Goal: Task Accomplishment & Management: Use online tool/utility

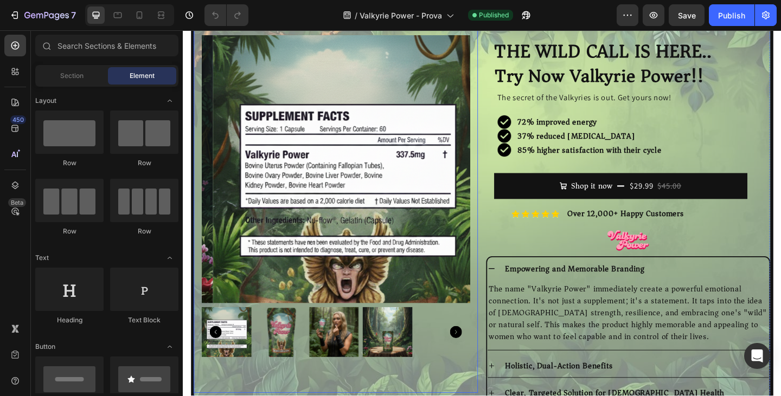
scroll to position [217, 0]
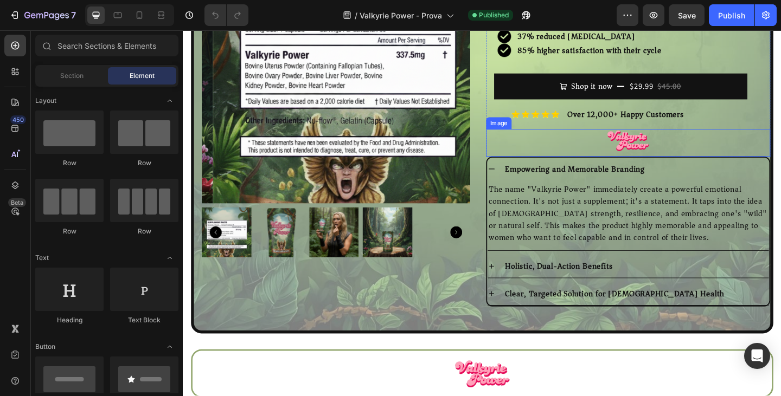
click at [574, 165] on div "Image" at bounding box center [666, 153] width 309 height 30
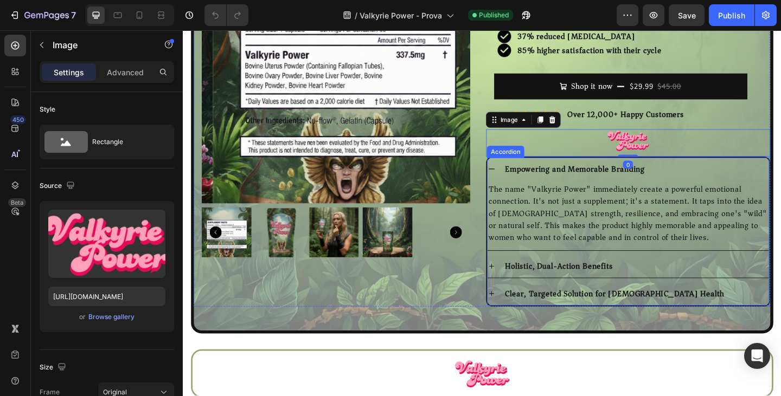
click at [574, 168] on div "E mpowering and Memorable Branding The name "Valkyrie Power" immediately create…" at bounding box center [666, 249] width 309 height 163
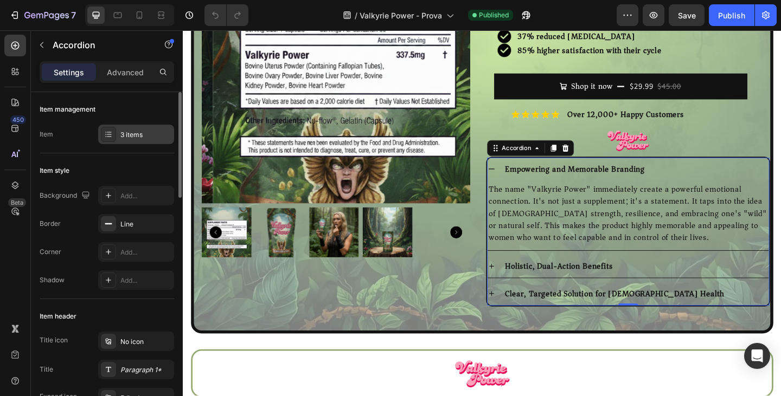
click at [140, 141] on div "3 items" at bounding box center [136, 135] width 76 height 20
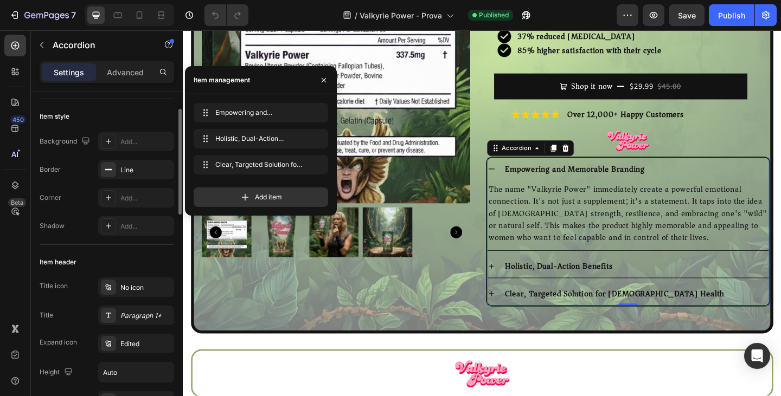
scroll to position [108, 0]
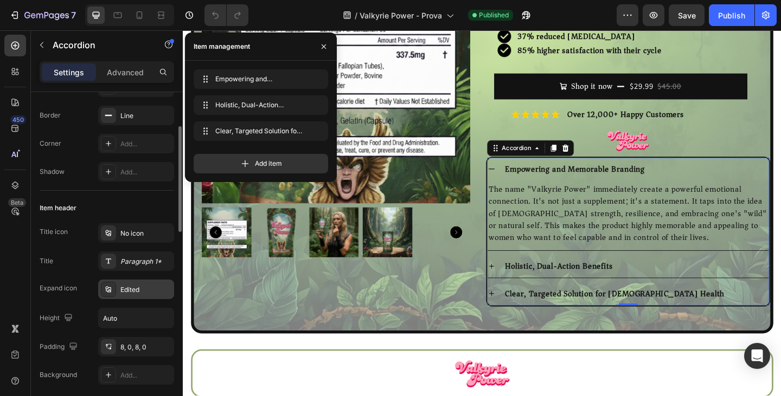
click at [126, 289] on div "Edited" at bounding box center [145, 290] width 51 height 10
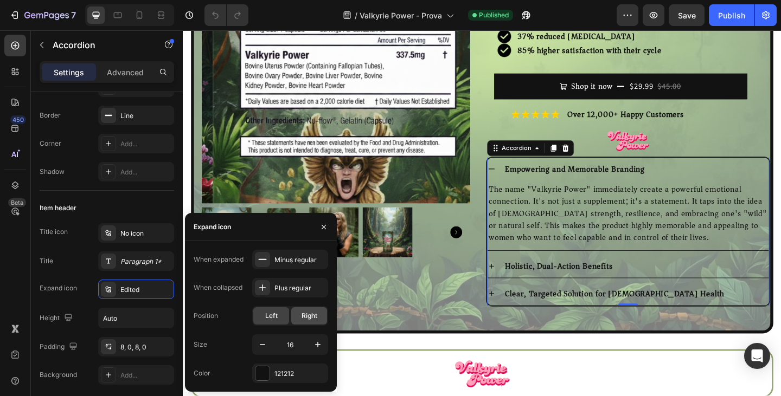
click at [304, 323] on div "Right" at bounding box center [309, 315] width 36 height 17
click at [273, 322] on div "Left" at bounding box center [271, 315] width 36 height 17
click at [515, 183] on icon at bounding box center [518, 181] width 9 height 9
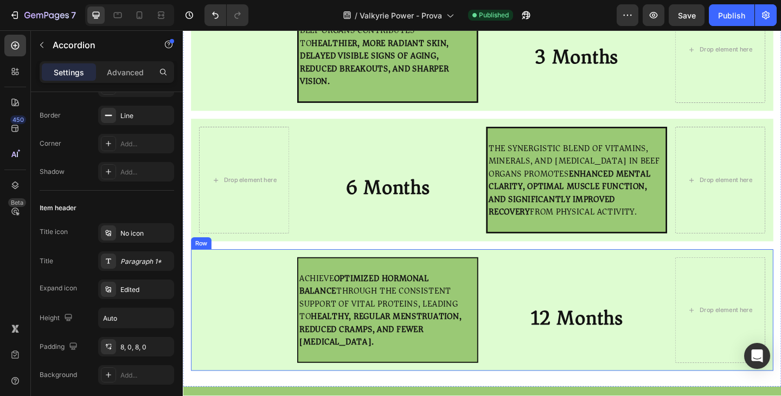
scroll to position [3632, 0]
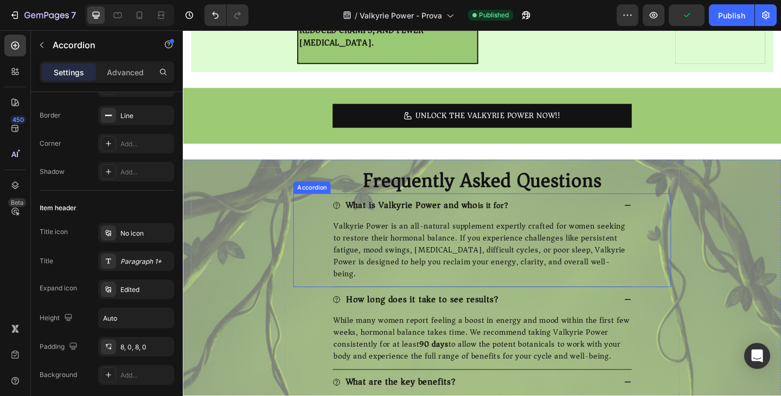
click at [663, 217] on icon at bounding box center [666, 221] width 9 height 9
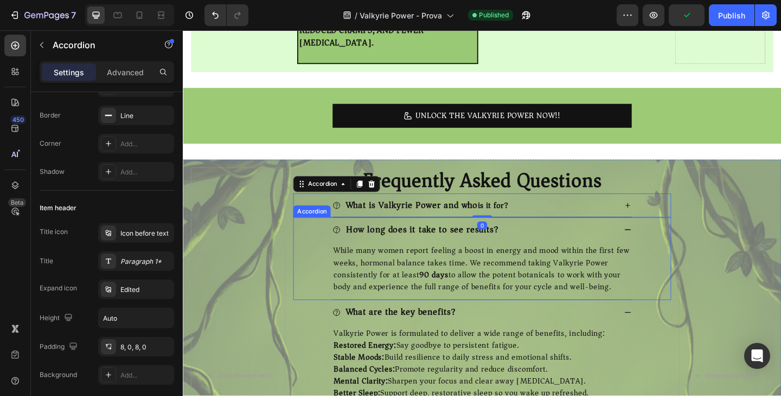
click at [663, 234] on div "How long does it take to see results?" at bounding box center [507, 247] width 325 height 27
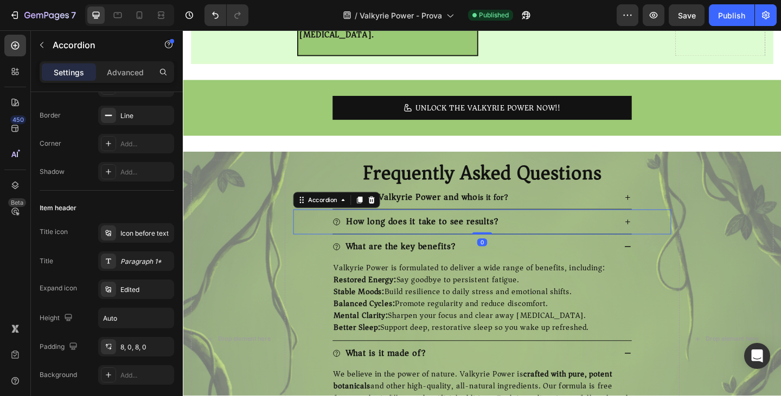
scroll to position [3741, 0]
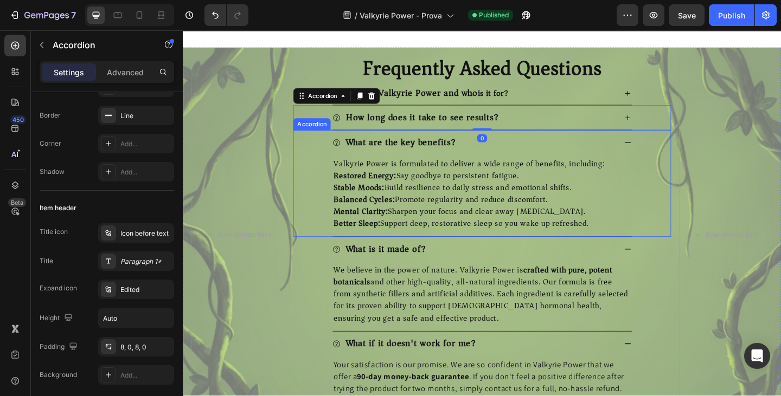
click at [662, 151] on icon at bounding box center [666, 153] width 9 height 9
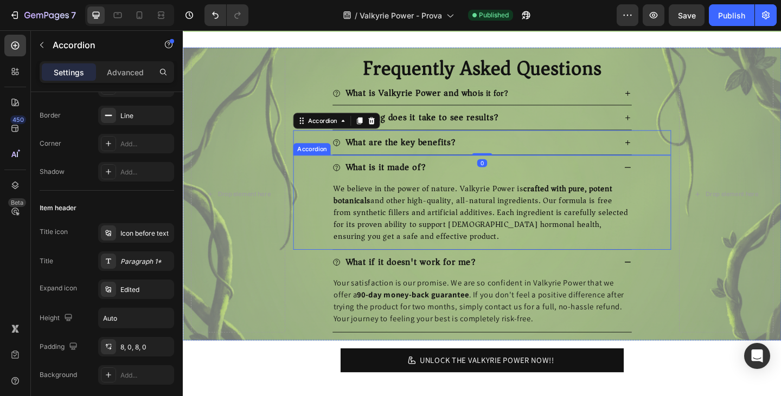
click at [662, 179] on icon at bounding box center [666, 180] width 9 height 9
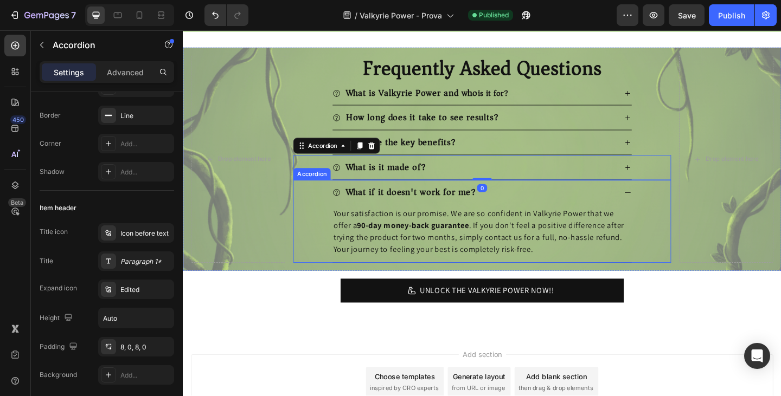
click at [666, 203] on icon at bounding box center [666, 207] width 9 height 9
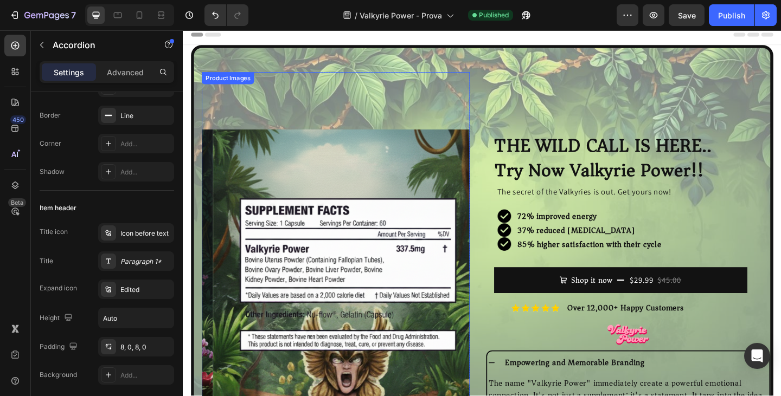
scroll to position [0, 0]
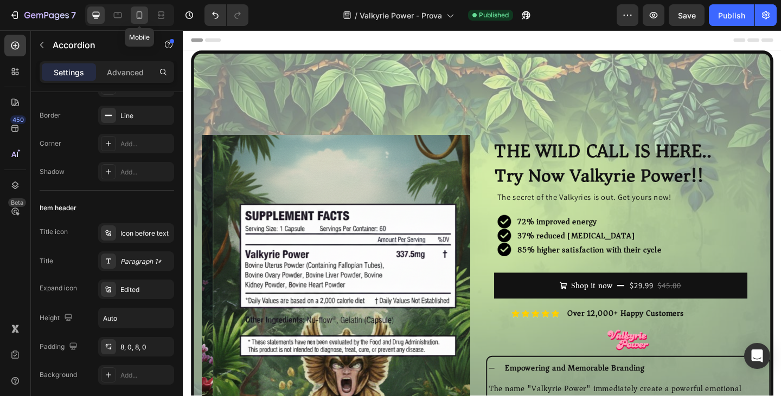
click at [134, 18] on div at bounding box center [139, 15] width 17 height 17
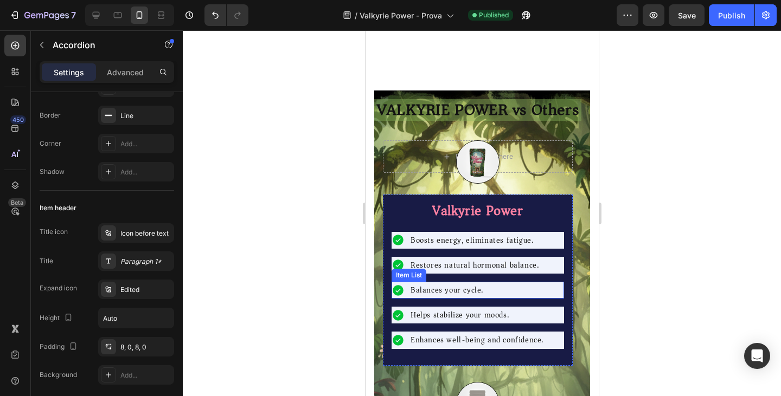
scroll to position [3416, 0]
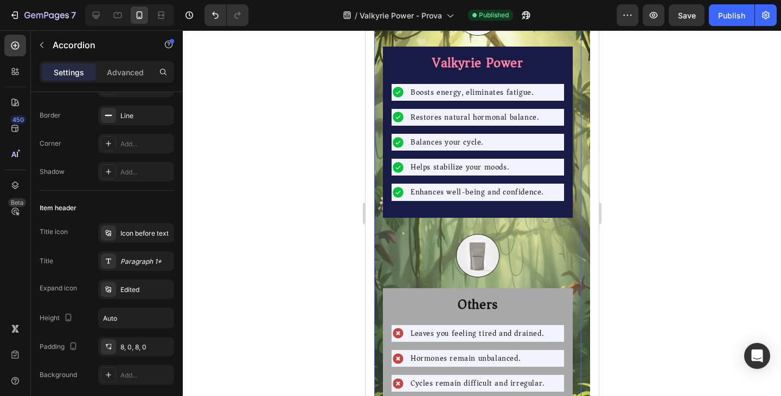
click at [488, 213] on div "Drop element here Image Image Valkyrie Power Text Block Boosts energy, eliminat…" at bounding box center [477, 242] width 207 height 516
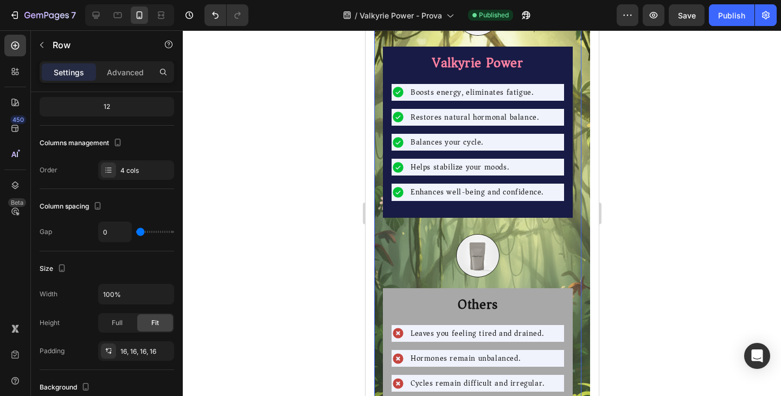
scroll to position [0, 0]
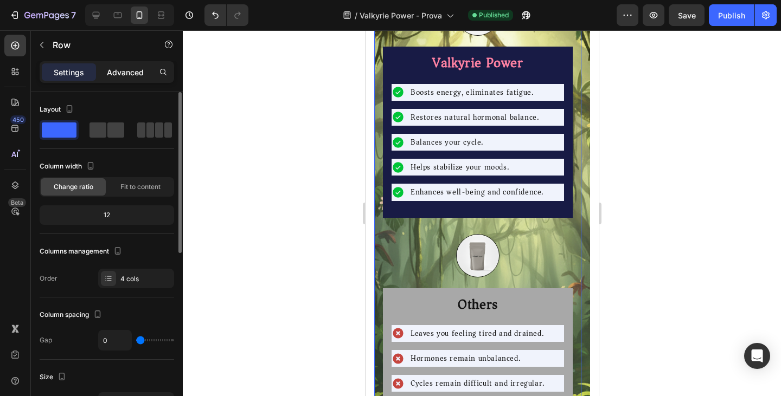
click at [120, 70] on p "Advanced" at bounding box center [125, 72] width 37 height 11
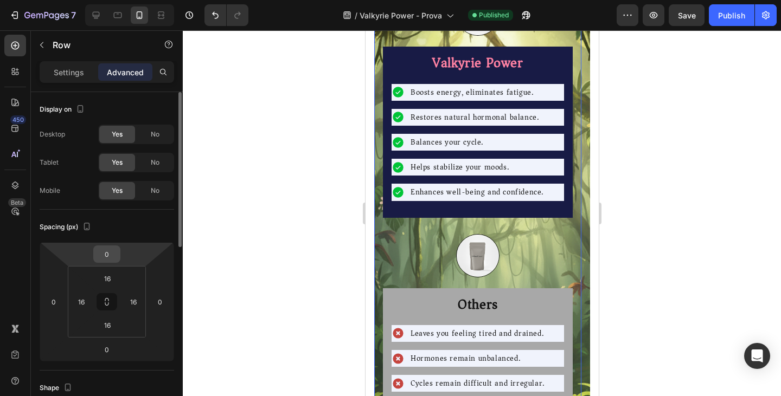
click at [108, 252] on input "0" at bounding box center [107, 254] width 22 height 16
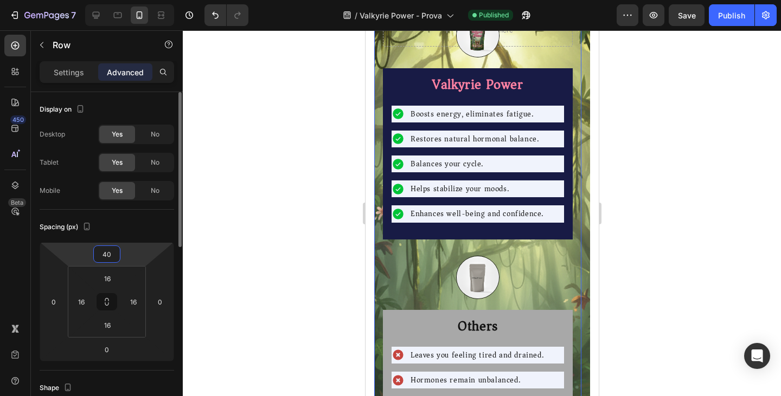
type input "4"
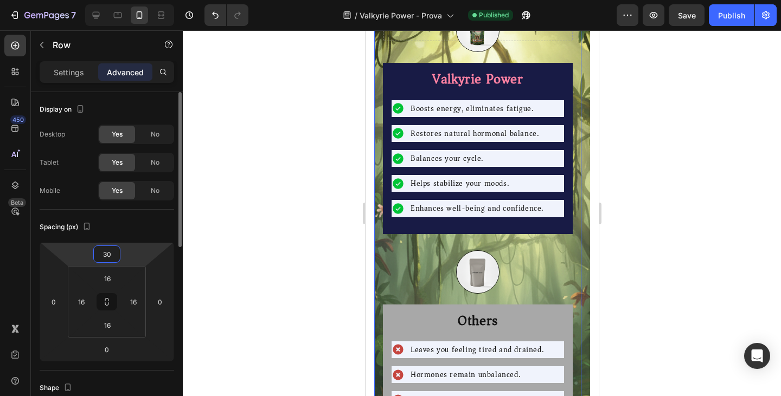
type input "3"
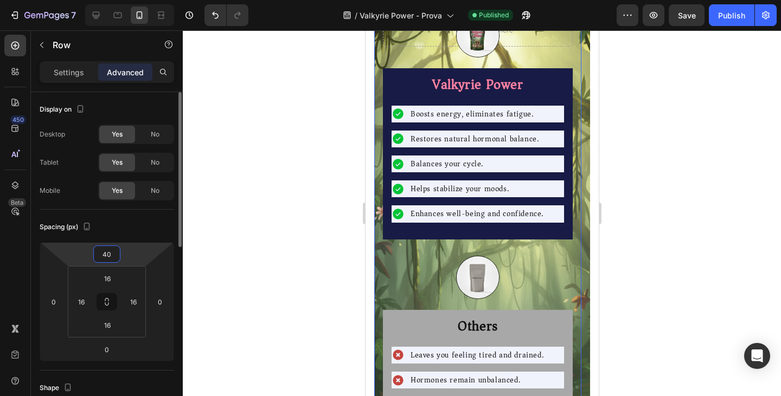
type input "4"
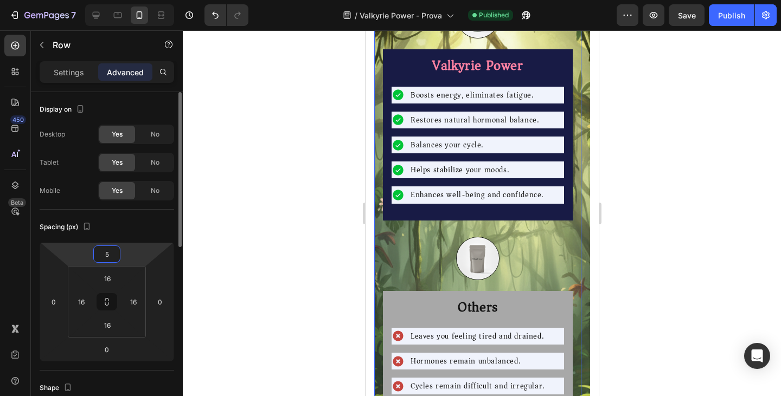
type input "50"
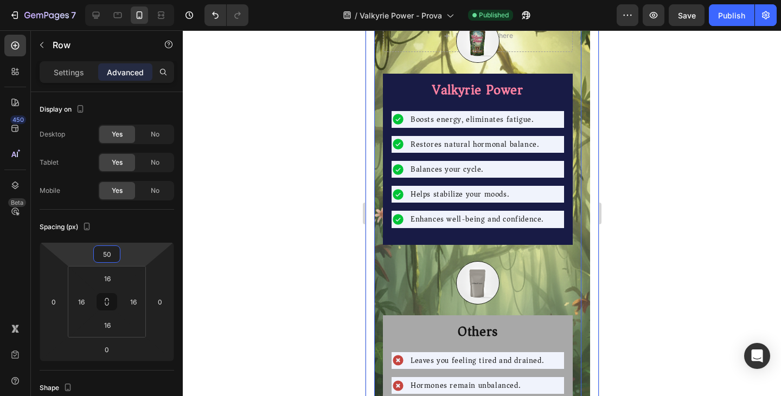
click at [278, 240] on div at bounding box center [482, 213] width 598 height 366
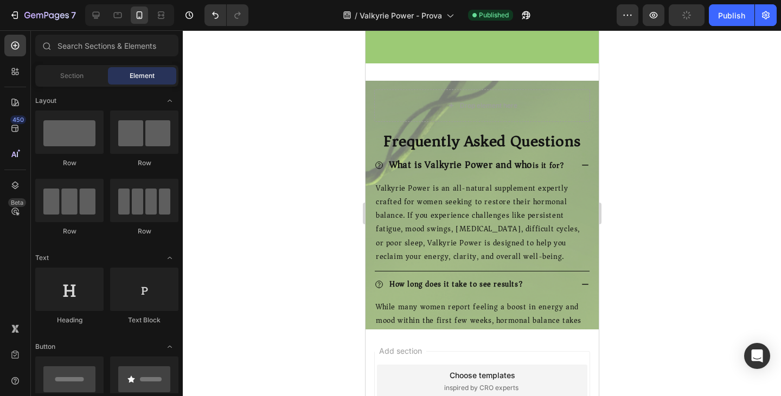
scroll to position [7428, 0]
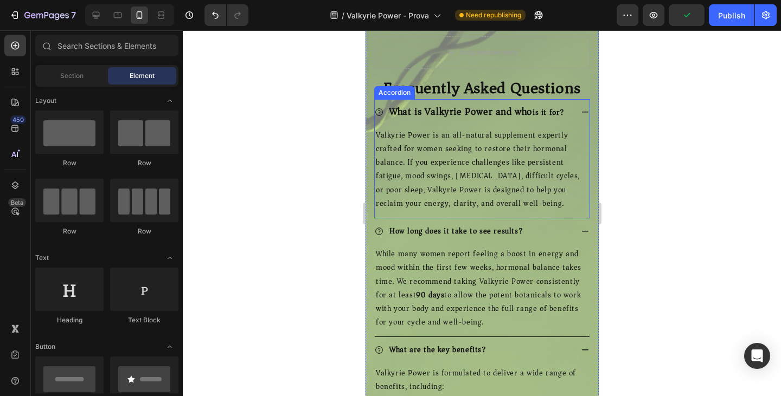
click at [581, 113] on icon at bounding box center [584, 112] width 7 height 1
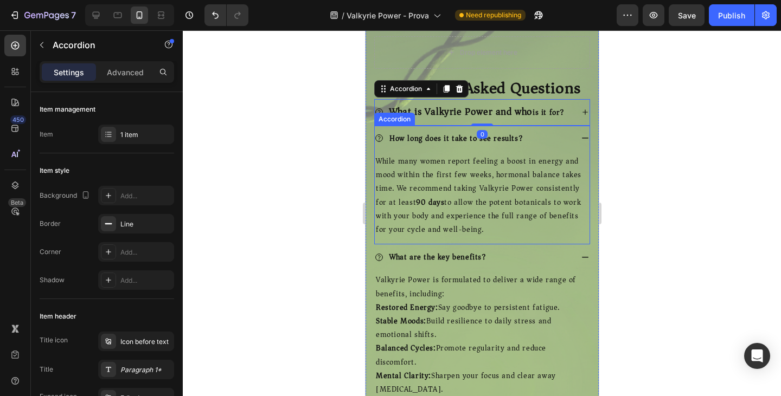
click at [575, 147] on div "How long does it take to see results?" at bounding box center [481, 138] width 215 height 25
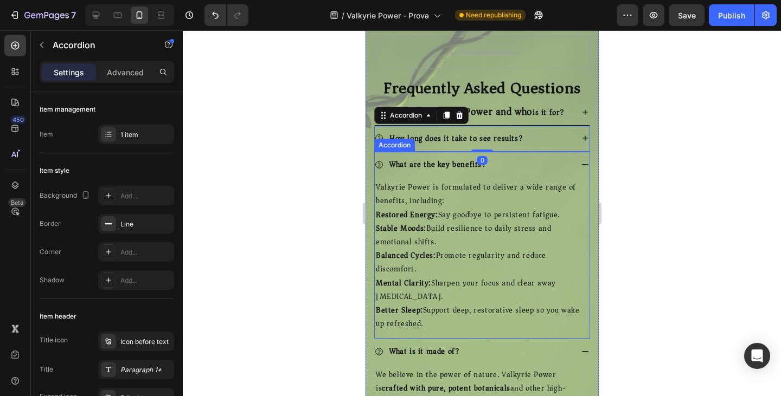
click at [580, 169] on icon at bounding box center [584, 164] width 9 height 9
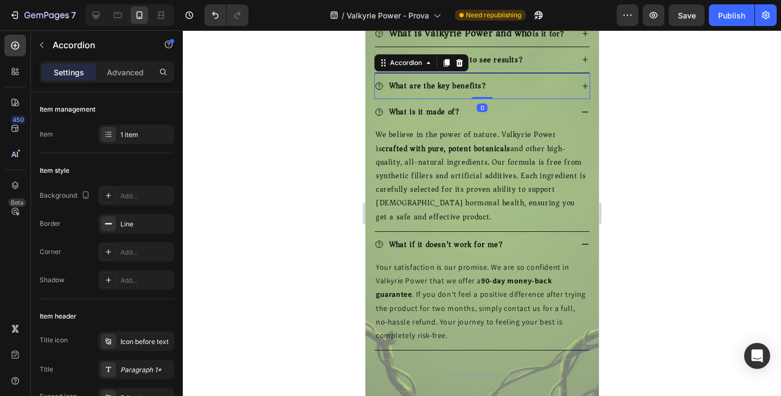
scroll to position [7536, 0]
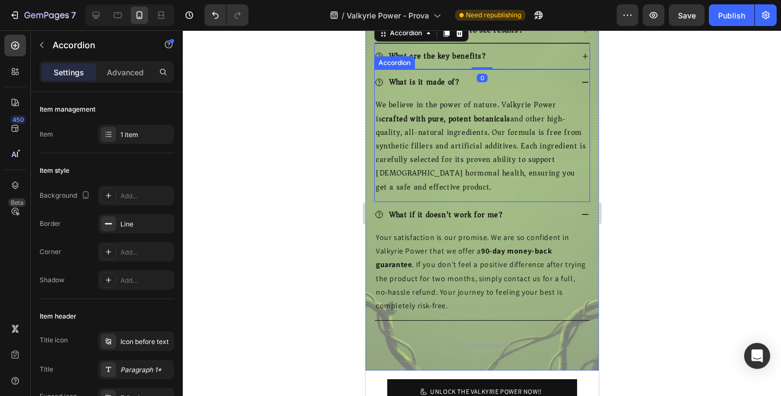
click at [580, 87] on icon at bounding box center [584, 82] width 9 height 9
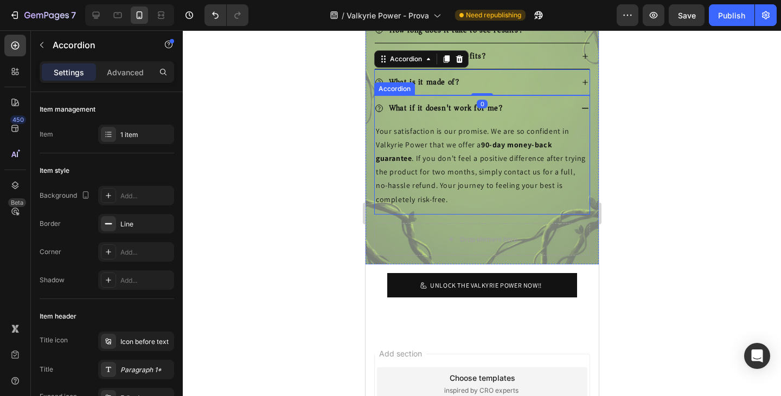
click at [581, 109] on icon at bounding box center [584, 108] width 7 height 1
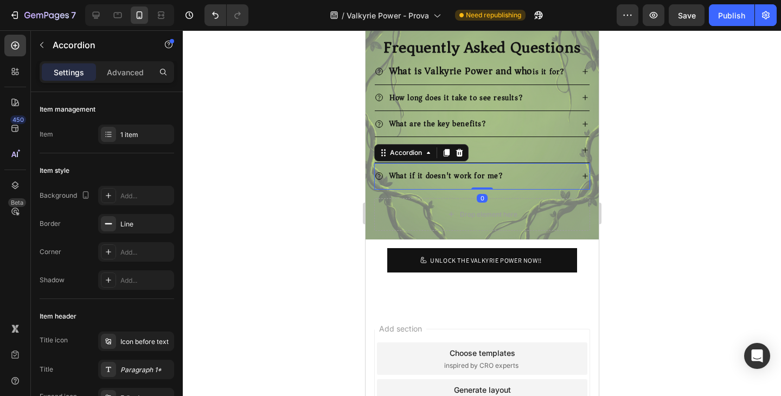
scroll to position [7428, 0]
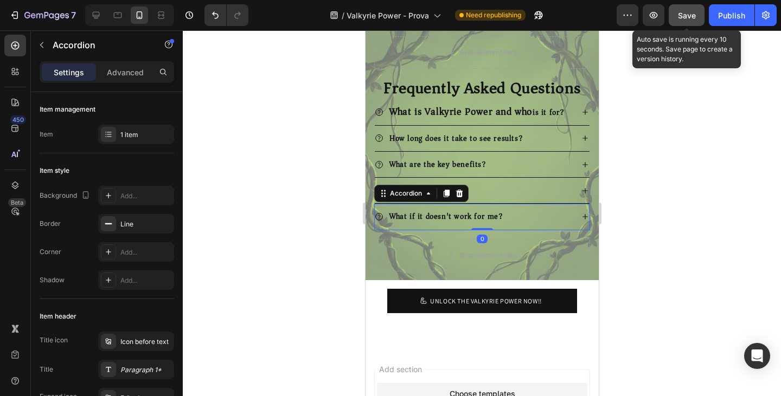
click at [681, 17] on span "Save" at bounding box center [687, 15] width 18 height 9
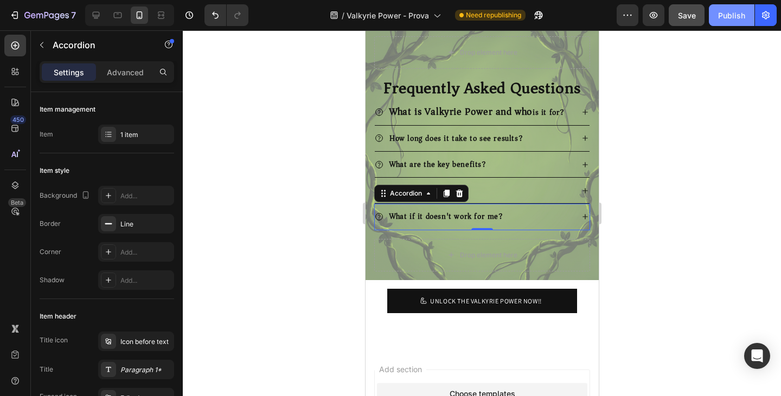
click at [726, 19] on div "Publish" at bounding box center [731, 15] width 27 height 11
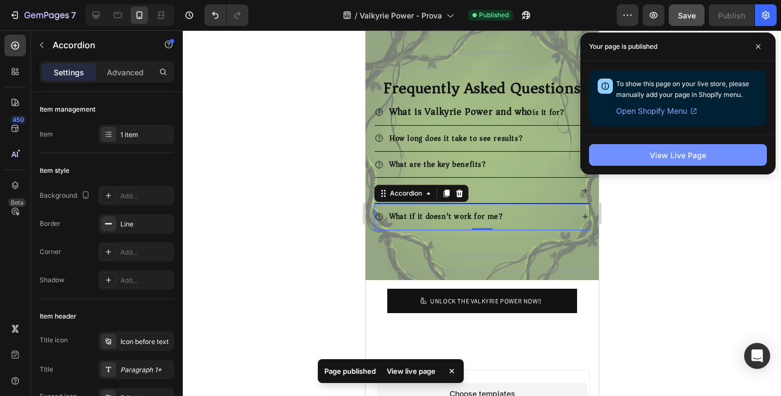
click at [697, 155] on div "View Live Page" at bounding box center [678, 155] width 56 height 11
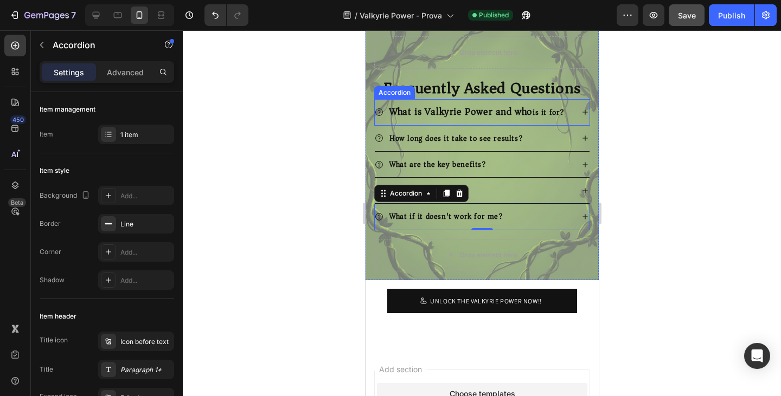
click at [508, 104] on span "What is Valkyrie Power and who" at bounding box center [460, 111] width 143 height 17
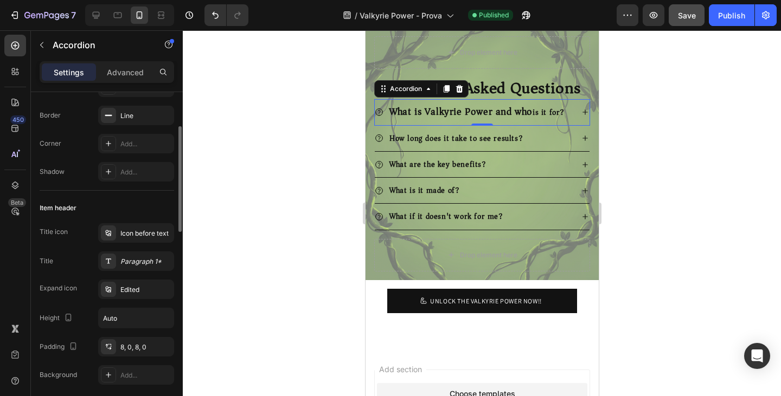
scroll to position [163, 0]
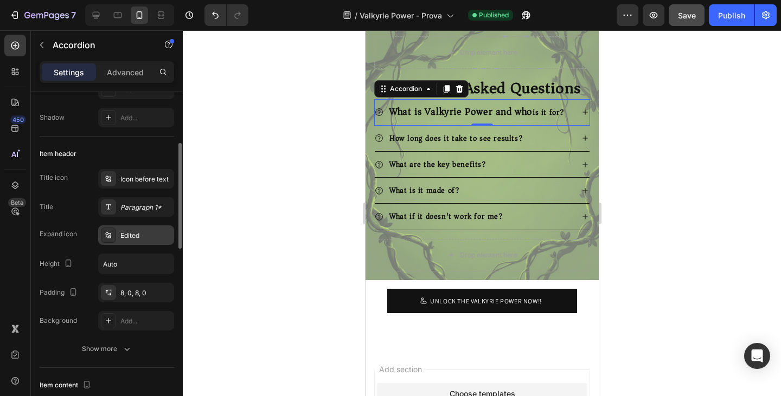
click at [133, 236] on div "Edited" at bounding box center [145, 236] width 51 height 10
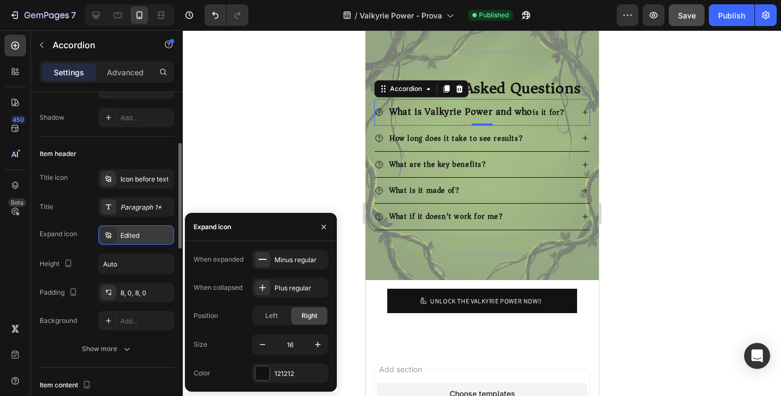
click at [125, 234] on div "Edited" at bounding box center [145, 236] width 51 height 10
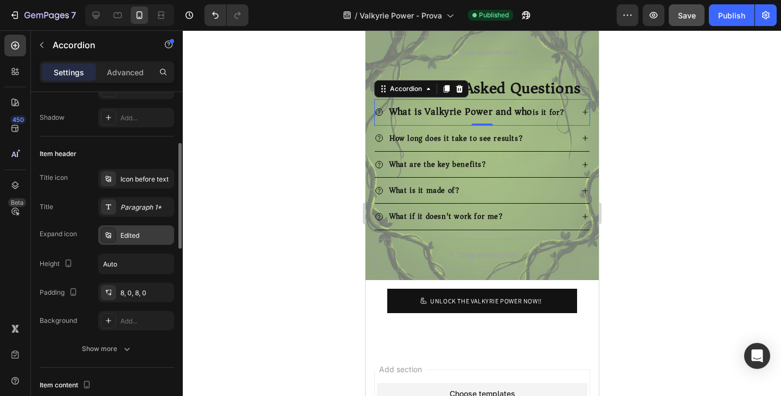
click at [161, 237] on div "Edited" at bounding box center [145, 236] width 51 height 10
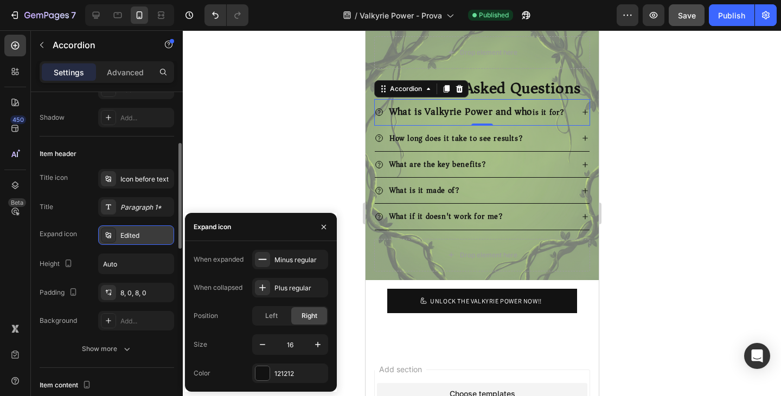
click at [162, 237] on div "Edited" at bounding box center [145, 236] width 51 height 10
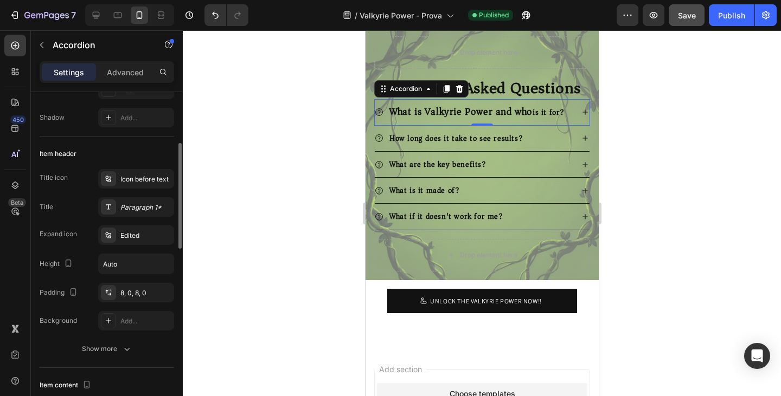
scroll to position [217, 0]
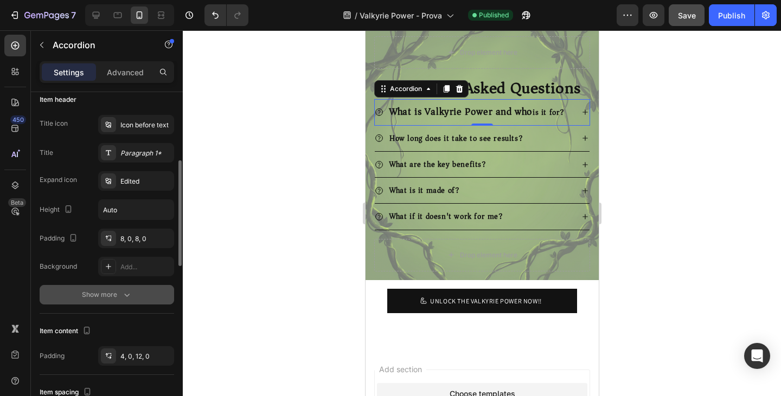
click at [102, 288] on button "Show more" at bounding box center [107, 295] width 134 height 20
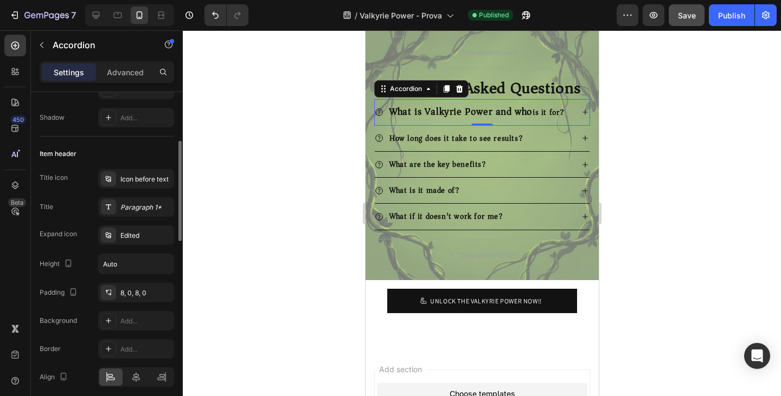
scroll to position [108, 0]
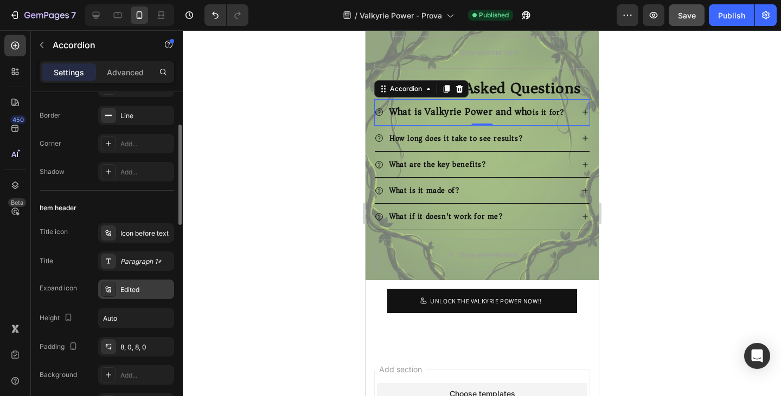
click at [129, 287] on div "Edited" at bounding box center [145, 290] width 51 height 10
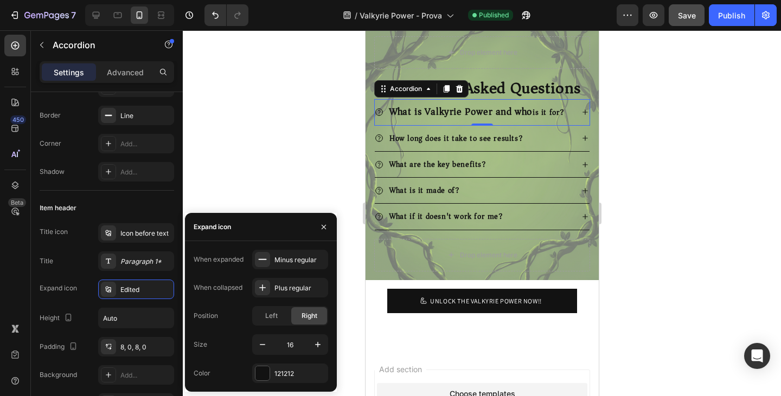
click at [290, 142] on div at bounding box center [482, 213] width 598 height 366
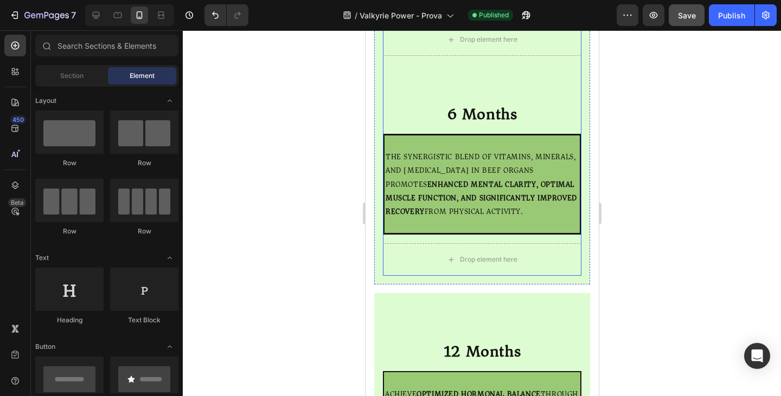
scroll to position [6723, 0]
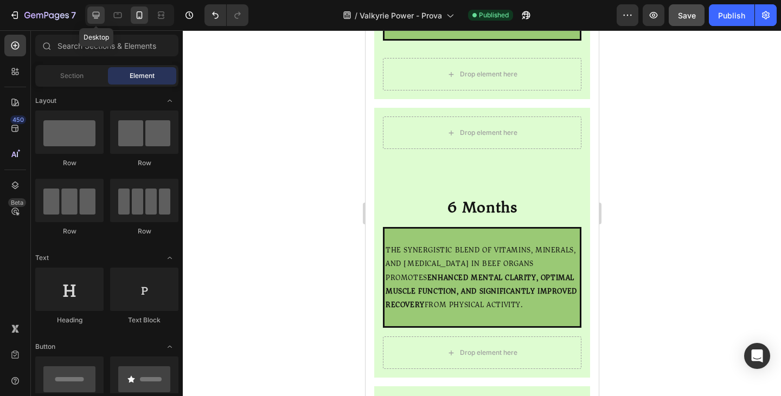
click at [98, 15] on icon at bounding box center [96, 15] width 7 height 7
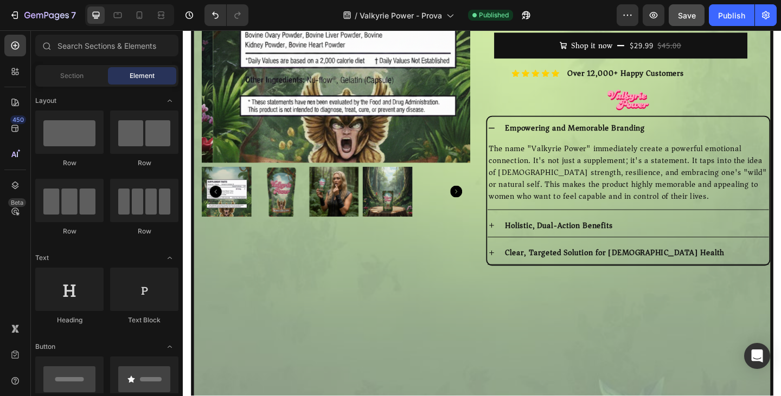
scroll to position [237, 0]
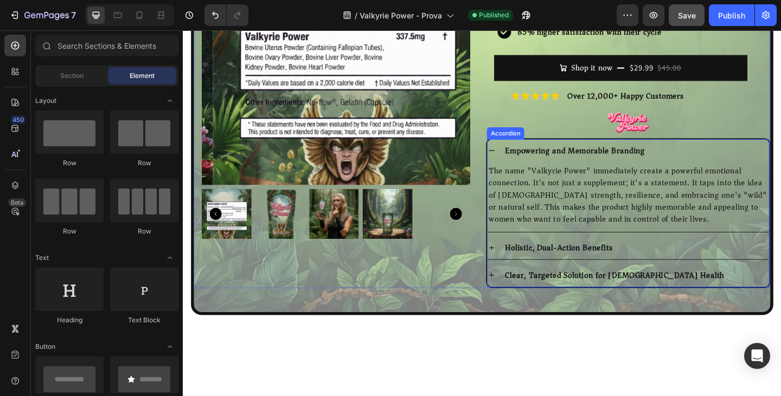
click at [573, 149] on div "E mpowering and Memorable Branding" at bounding box center [667, 161] width 306 height 25
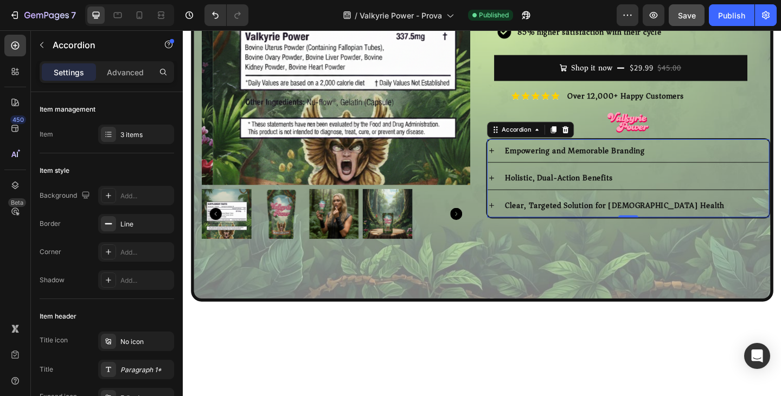
click at [666, 149] on div "E mpowering and Memorable Branding" at bounding box center [667, 161] width 306 height 25
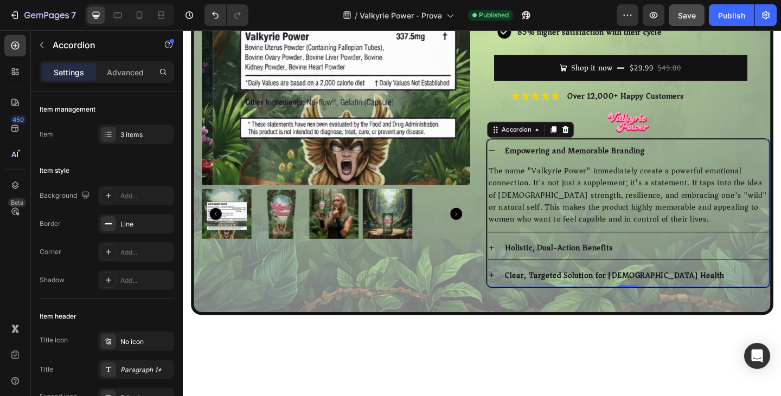
click at [666, 149] on div "E mpowering and Memorable Branding" at bounding box center [667, 161] width 306 height 25
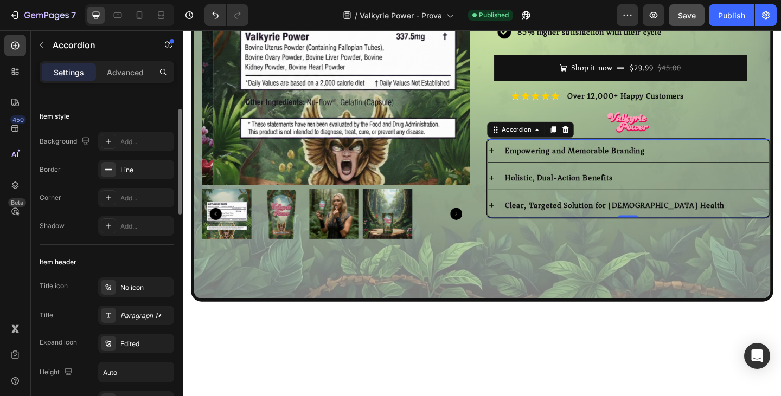
scroll to position [108, 0]
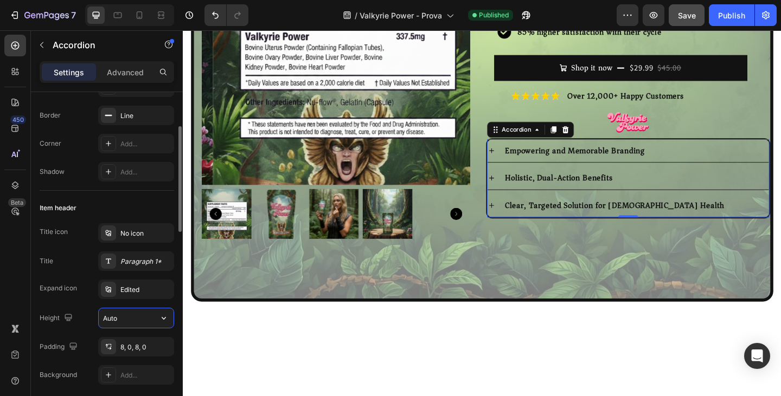
click at [121, 320] on input "Auto" at bounding box center [136, 318] width 75 height 20
click at [165, 319] on icon "button" at bounding box center [163, 318] width 11 height 11
click at [114, 294] on div at bounding box center [108, 289] width 15 height 15
click at [93, 301] on div "Title icon No icon Title Paragraph 1* Expand icon Edited Height Auto Padding 8,…" at bounding box center [107, 304] width 134 height 162
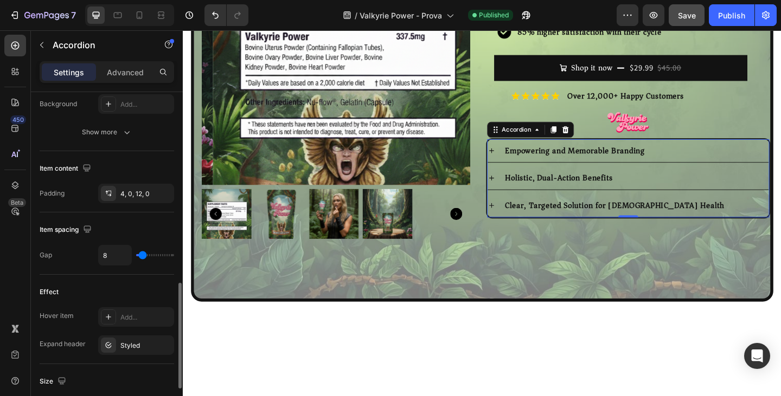
scroll to position [434, 0]
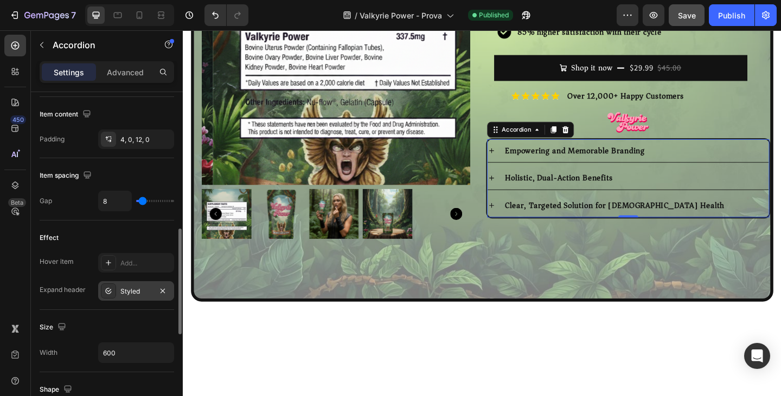
click at [137, 294] on div "Styled" at bounding box center [135, 292] width 31 height 10
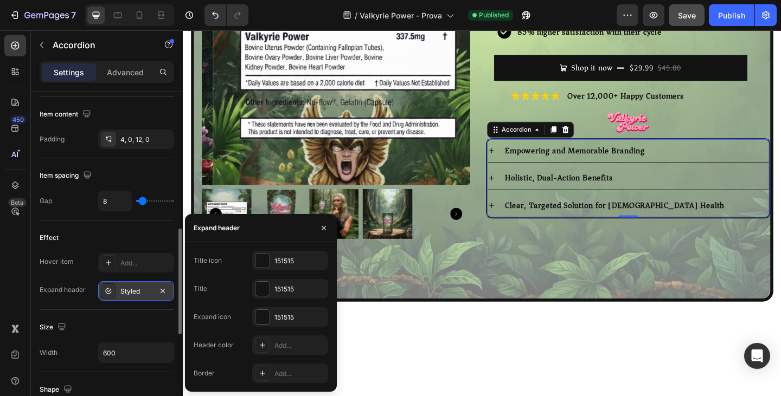
click at [137, 294] on div "Styled" at bounding box center [135, 292] width 31 height 10
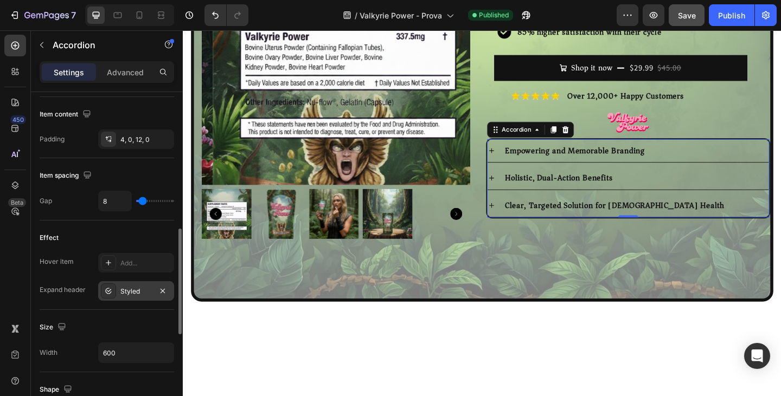
click at [133, 291] on div "Styled" at bounding box center [135, 292] width 31 height 10
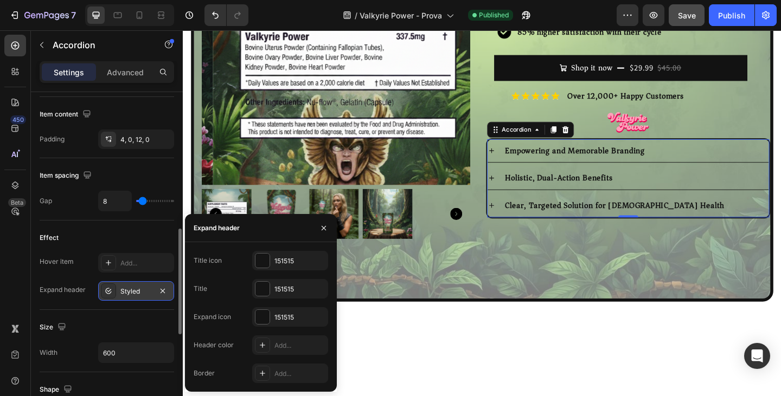
click at [133, 291] on div "Styled" at bounding box center [135, 292] width 31 height 10
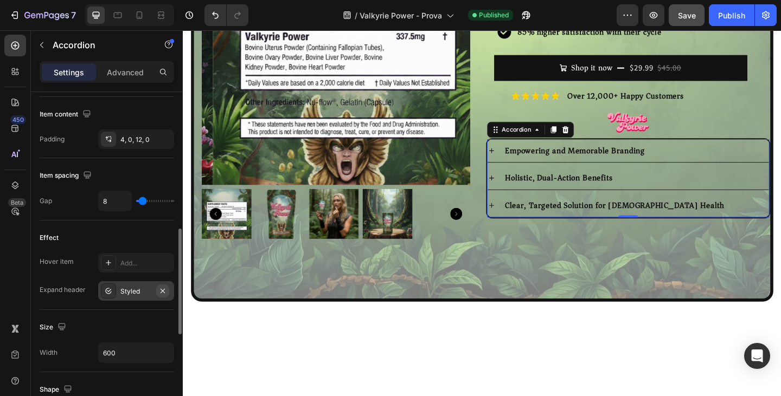
click at [164, 293] on icon "button" at bounding box center [162, 291] width 9 height 9
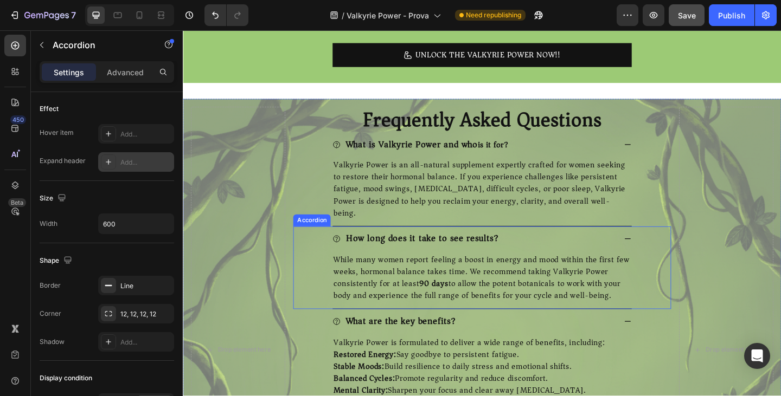
scroll to position [3909, 0]
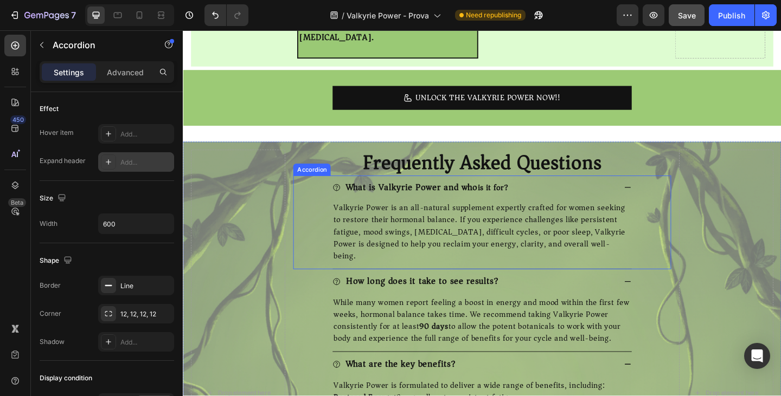
click at [427, 192] on div "What is Valkyrie Power and who is it for?" at bounding box center [507, 201] width 325 height 25
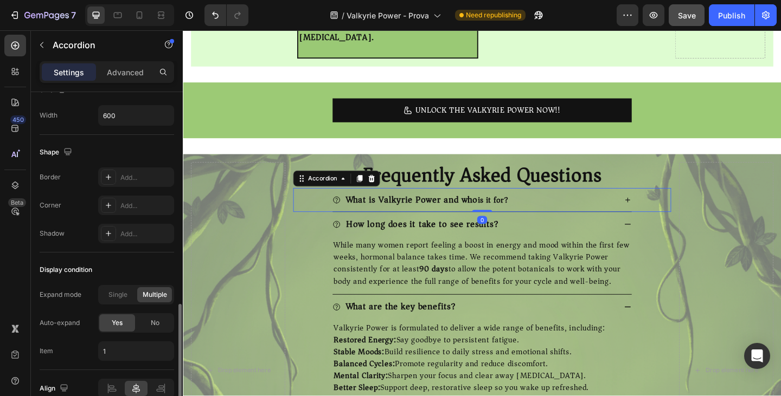
scroll to position [725, 0]
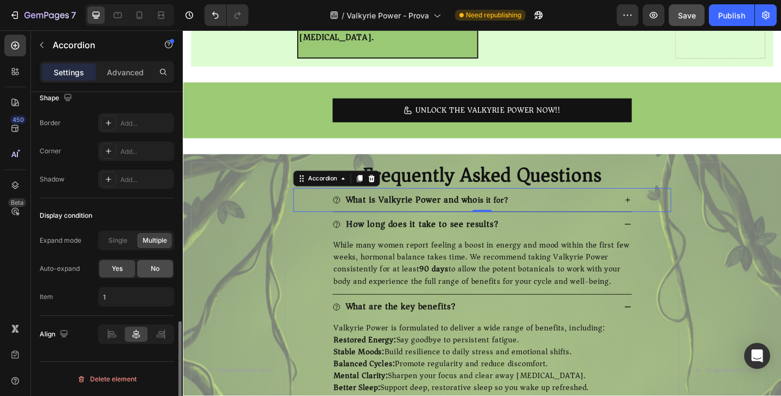
click at [151, 265] on span "No" at bounding box center [155, 269] width 9 height 10
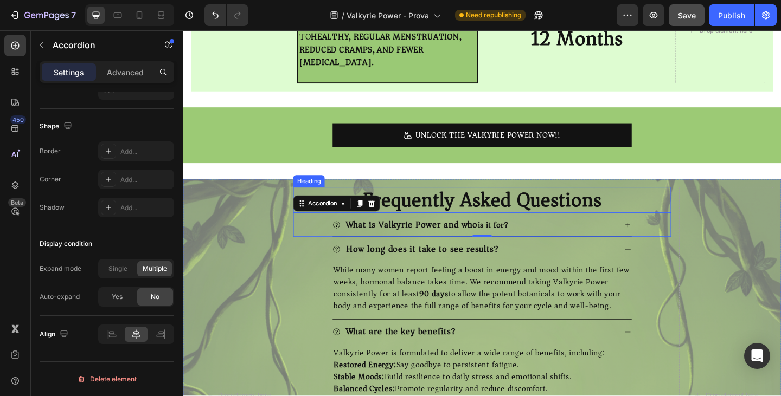
scroll to position [3964, 0]
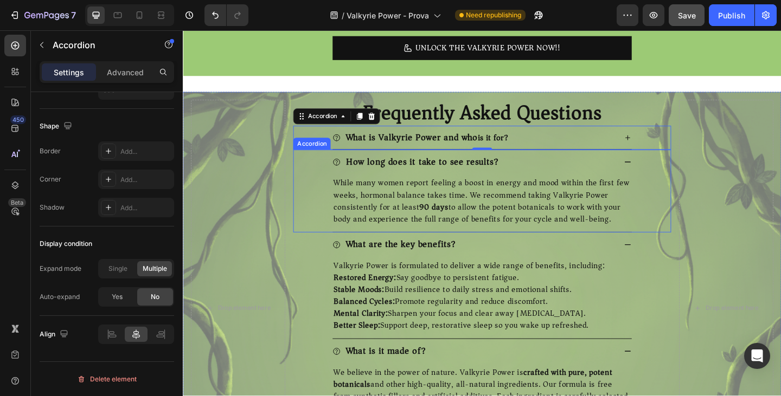
click at [409, 163] on div "How long does it take to see results?" at bounding box center [507, 173] width 325 height 27
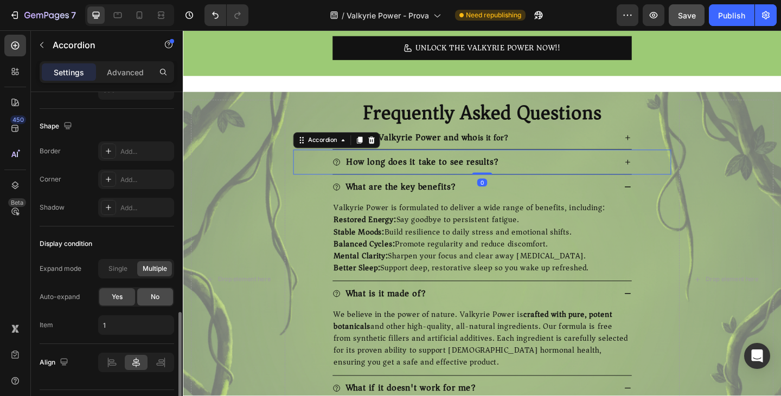
click at [146, 299] on div "No" at bounding box center [155, 296] width 36 height 17
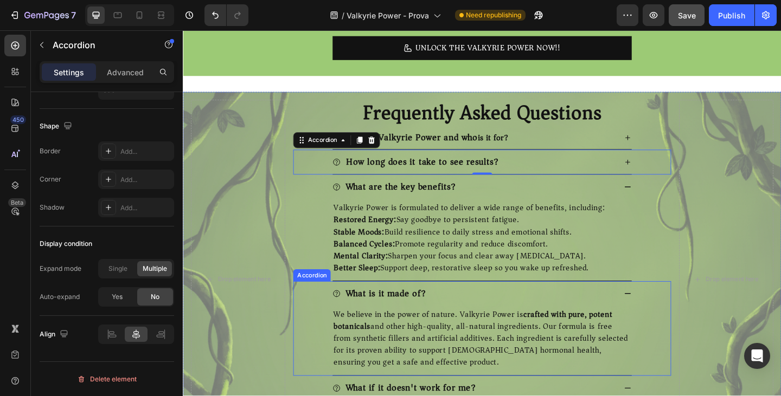
click at [385, 304] on div "What is it made of?" at bounding box center [507, 317] width 325 height 27
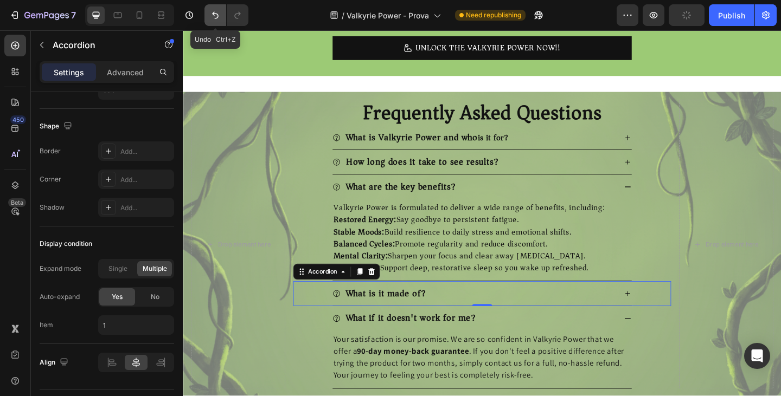
click at [209, 14] on button "Undo/Redo" at bounding box center [215, 15] width 22 height 22
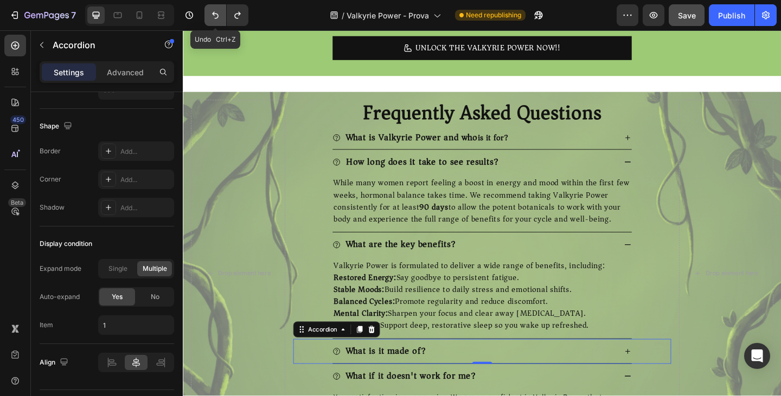
click at [209, 14] on button "Undo/Redo" at bounding box center [215, 15] width 22 height 22
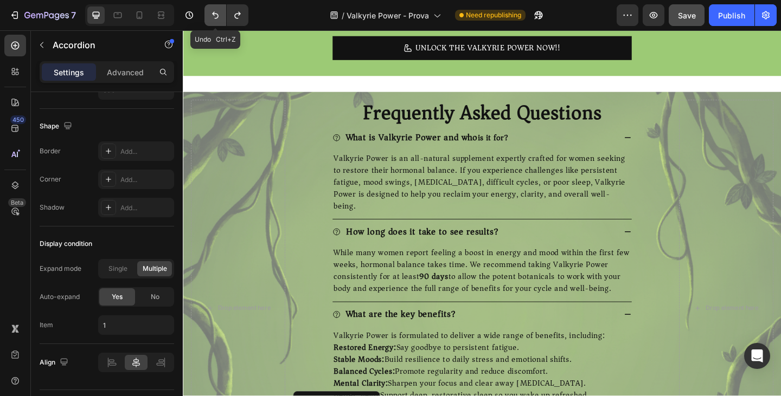
click at [209, 14] on button "Undo/Redo" at bounding box center [215, 15] width 22 height 22
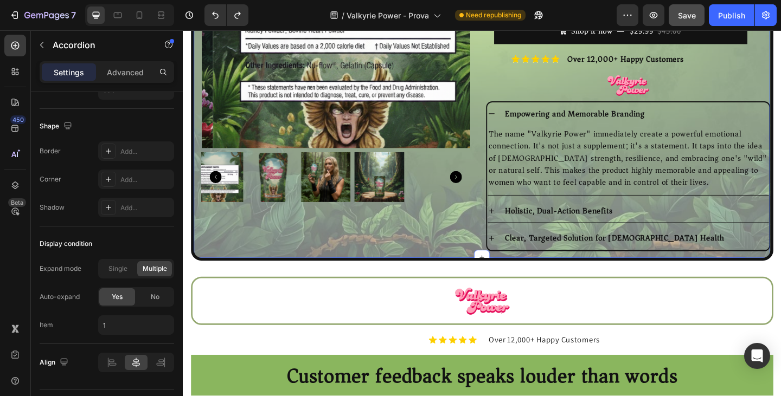
scroll to position [60, 0]
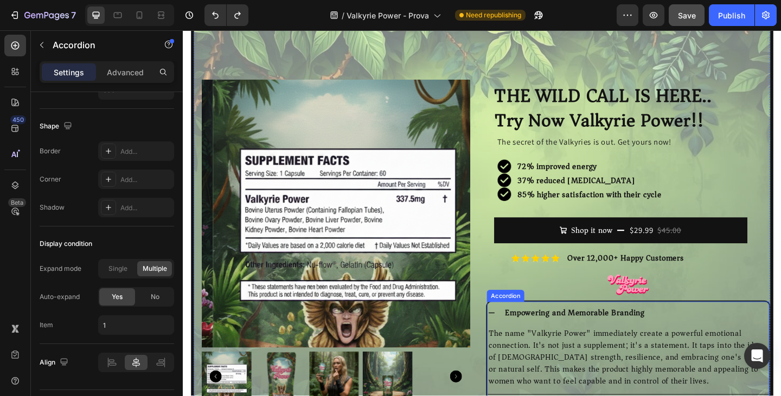
click at [589, 327] on div "E mpowering and Memorable Branding" at bounding box center [667, 338] width 306 height 25
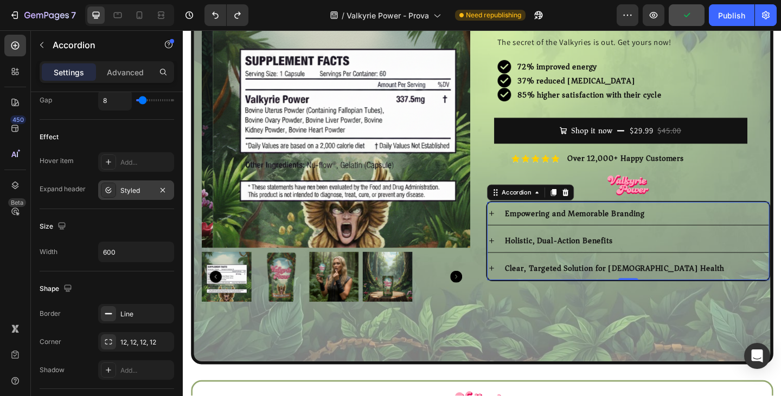
scroll to position [725, 0]
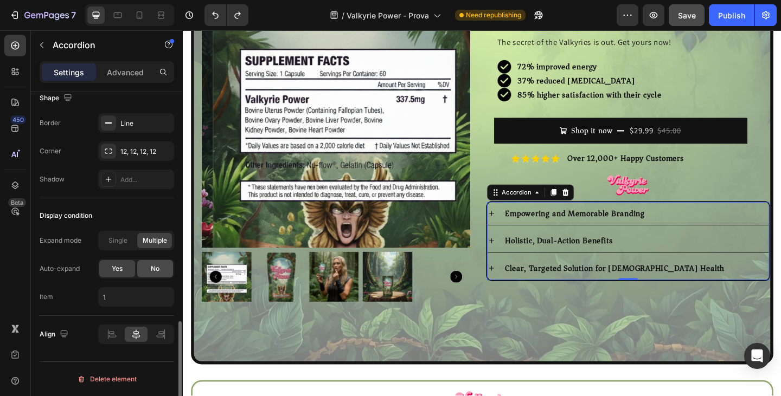
click at [145, 268] on div "No" at bounding box center [155, 268] width 36 height 17
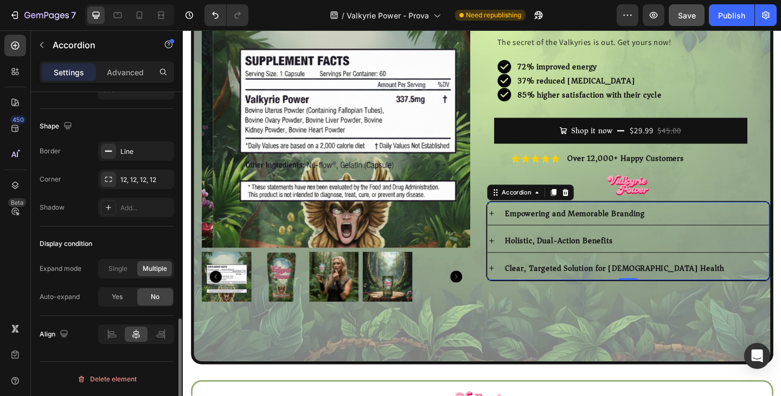
scroll to position [697, 0]
click at [590, 242] on div "E mpowering and Memorable Branding Holistic, Dual-Action Benefits Clear, Target…" at bounding box center [666, 259] width 307 height 85
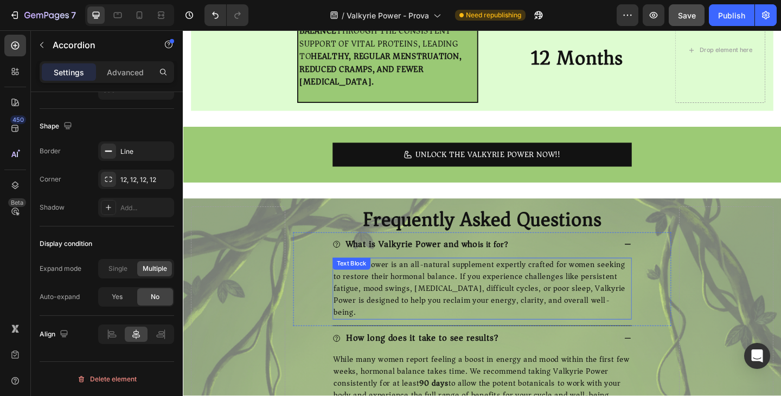
scroll to position [3964, 0]
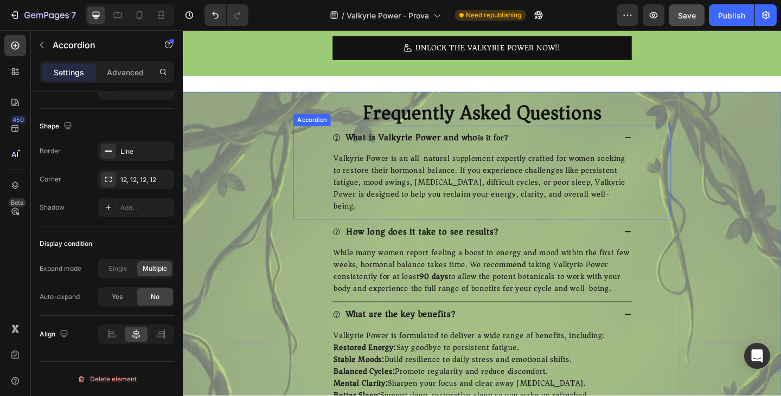
click at [480, 136] on div "What is Valkyrie Power and who is it for?" at bounding box center [507, 146] width 325 height 25
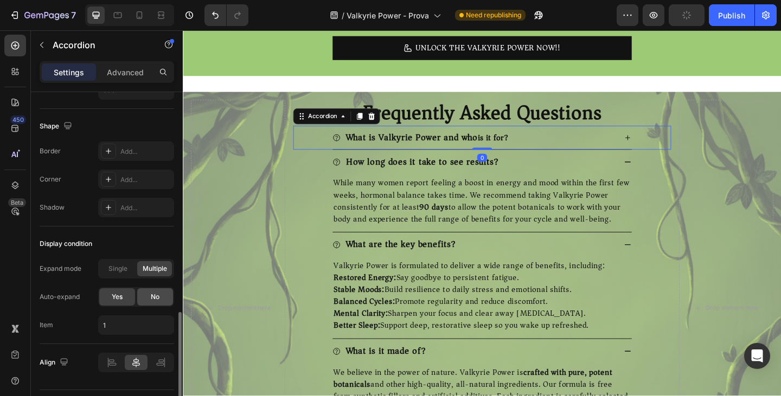
click at [151, 302] on div "No" at bounding box center [155, 296] width 36 height 17
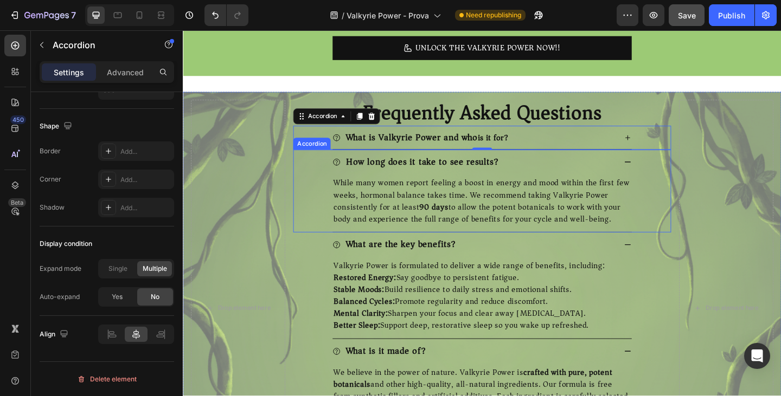
click at [528, 160] on div "How long does it take to see results?" at bounding box center [507, 173] width 325 height 27
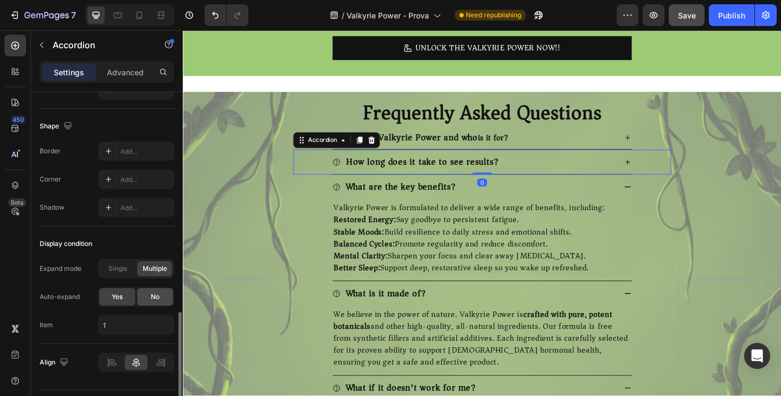
click at [150, 297] on div "No" at bounding box center [155, 296] width 36 height 17
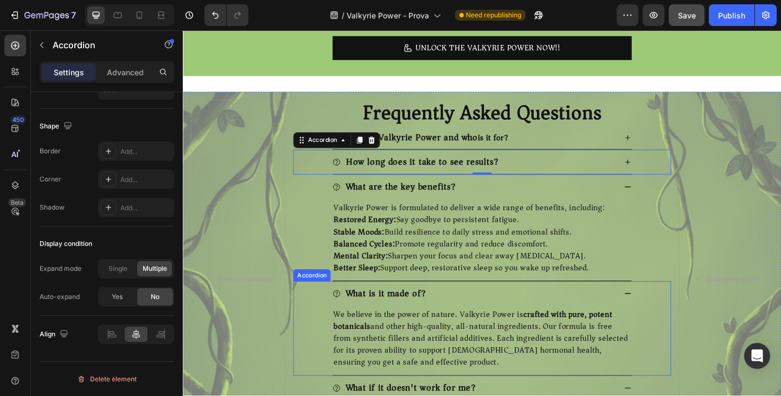
click at [503, 304] on div "What is it made of?" at bounding box center [507, 317] width 325 height 27
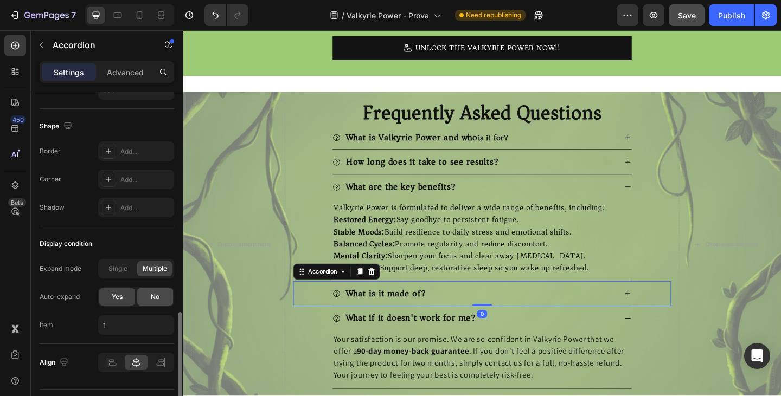
click at [160, 301] on div "No" at bounding box center [155, 296] width 36 height 17
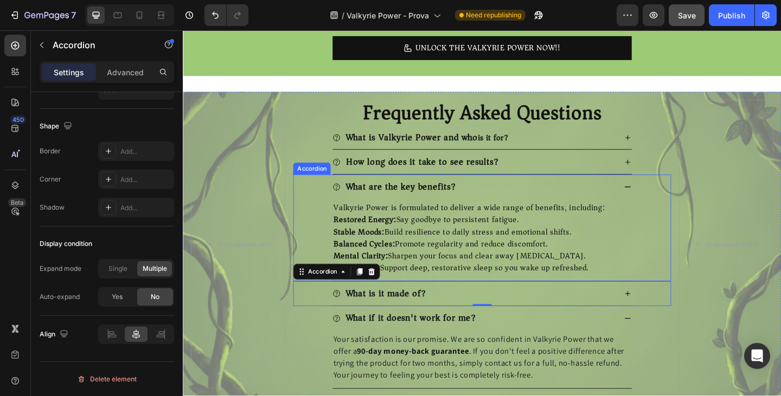
click at [510, 188] on div "What are the key benefits?" at bounding box center [507, 201] width 325 height 27
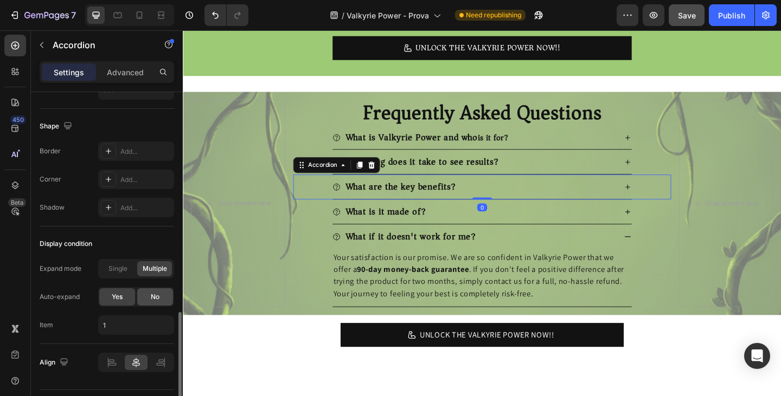
click at [166, 295] on div "No" at bounding box center [155, 296] width 36 height 17
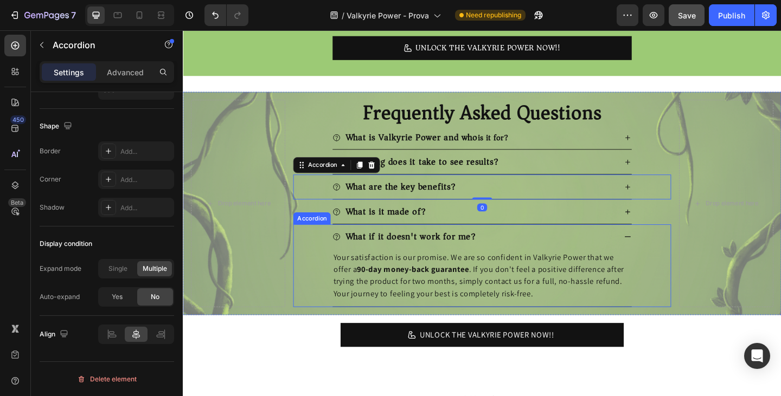
click at [504, 243] on div "What if it doesn't work for me?" at bounding box center [507, 255] width 325 height 27
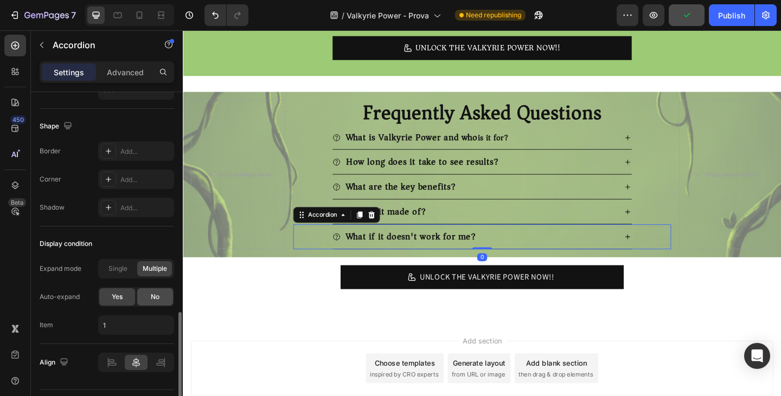
click at [165, 294] on div "No" at bounding box center [155, 296] width 36 height 17
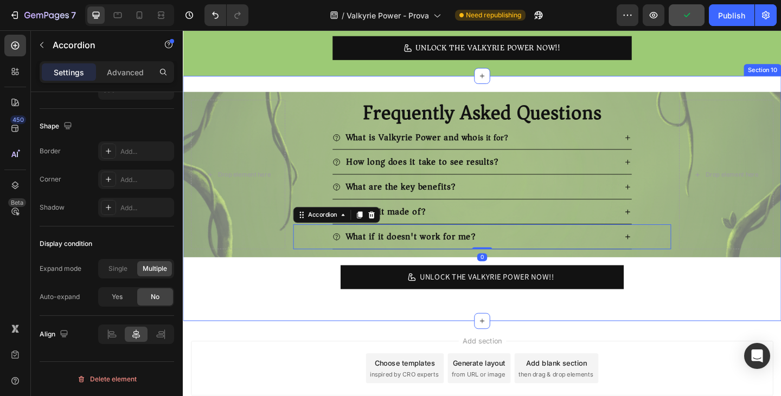
click at [259, 331] on div "Drop element here Frequently Asked Questions Heading What is Valkyrie Power and…" at bounding box center [508, 213] width 651 height 267
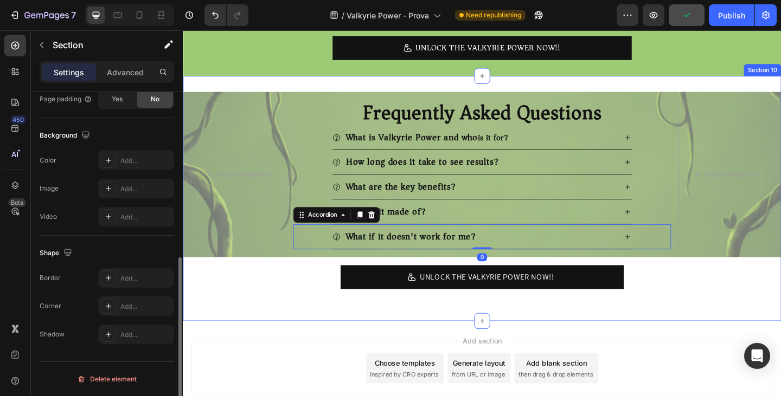
scroll to position [0, 0]
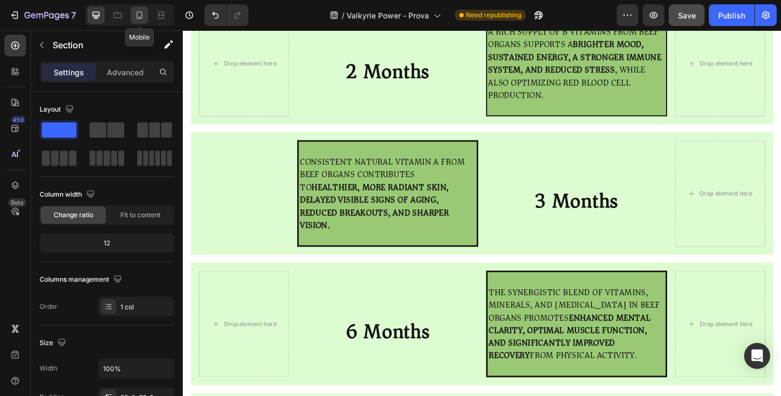
click at [145, 21] on div at bounding box center [139, 15] width 17 height 17
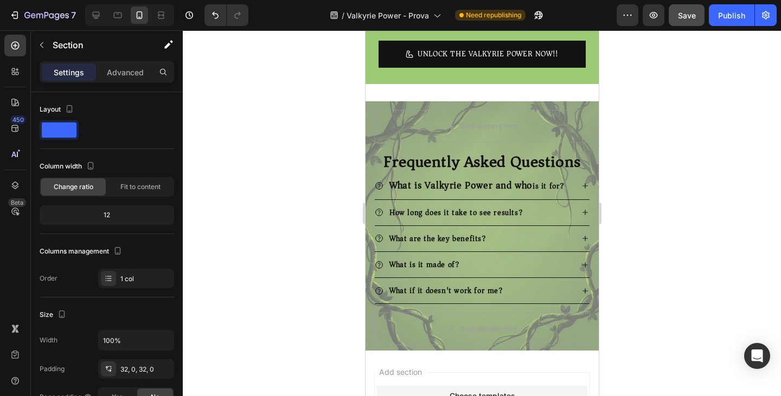
scroll to position [4817, 0]
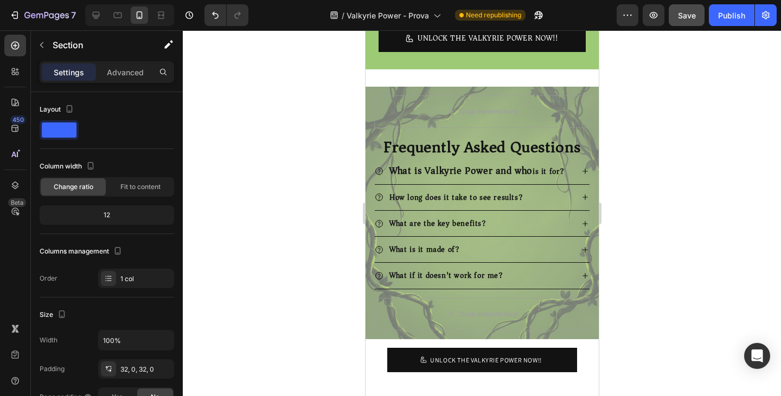
click at [677, 18] on button "Save" at bounding box center [686, 15] width 36 height 22
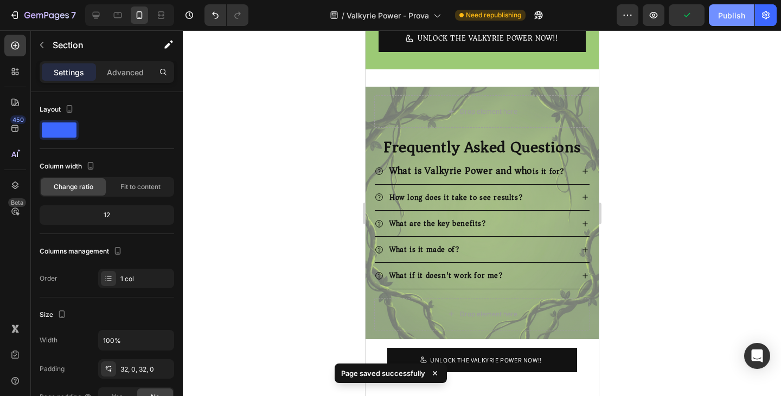
click at [729, 14] on div "Publish" at bounding box center [731, 15] width 27 height 11
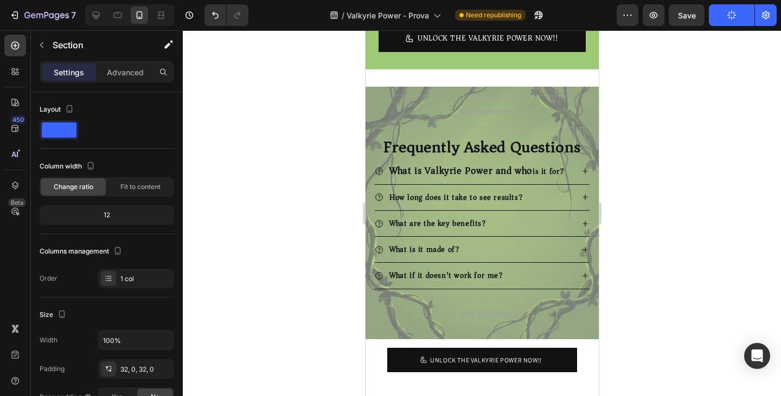
click at [681, 90] on div at bounding box center [482, 213] width 598 height 366
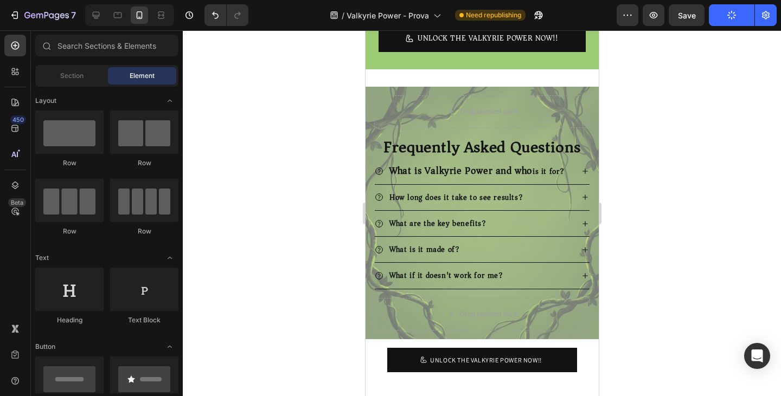
click at [735, 20] on button "Publish" at bounding box center [732, 15] width 46 height 22
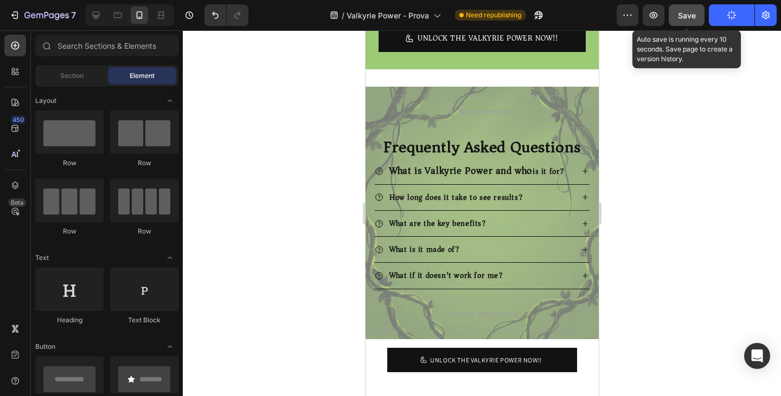
click at [692, 23] on button "Save" at bounding box center [686, 15] width 36 height 22
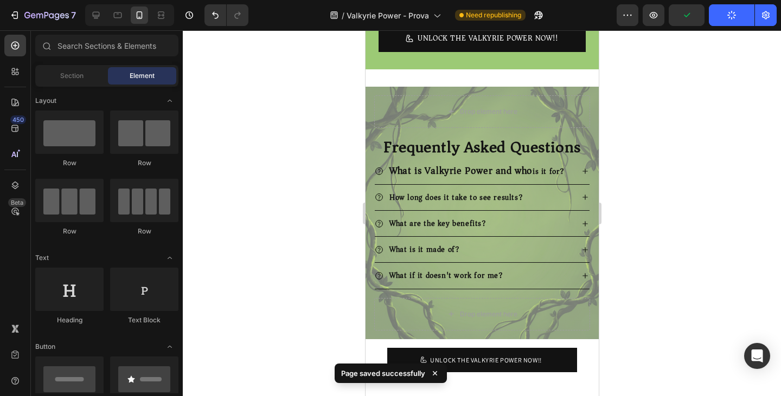
click at [725, 130] on div at bounding box center [482, 213] width 598 height 366
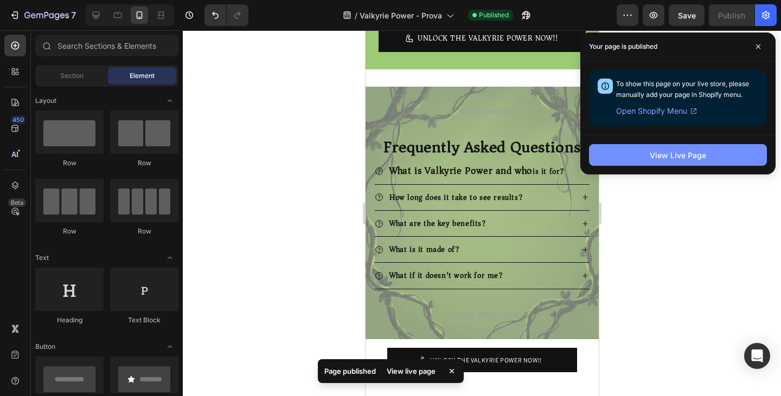
click at [681, 159] on div "View Live Page" at bounding box center [678, 155] width 56 height 11
